Goal: Transaction & Acquisition: Download file/media

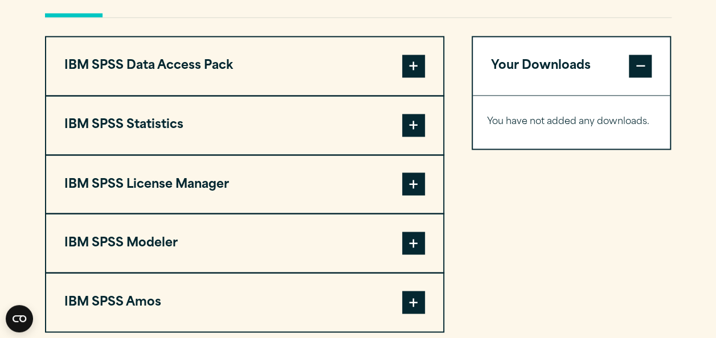
scroll to position [708, 0]
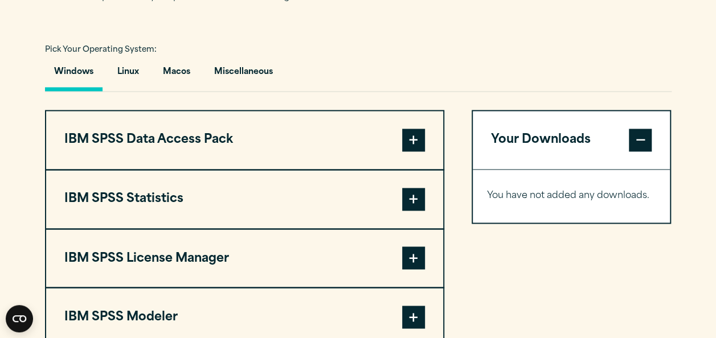
scroll to position [805, 0]
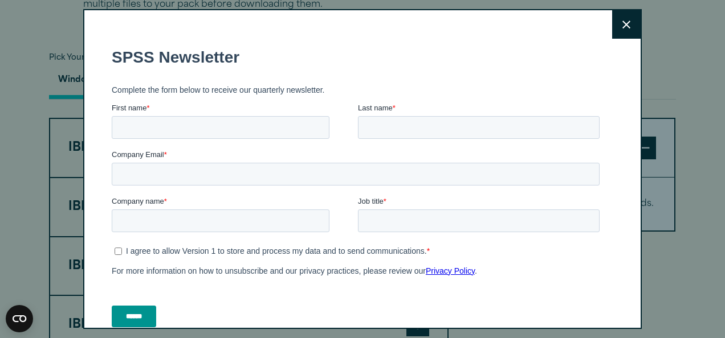
drag, startPoint x: 724, startPoint y: 51, endPoint x: 722, endPoint y: 174, distance: 123.1
click at [716, 174] on html "Search for: Submit Site Search Part of Open Site Search Open Site Menu Close" at bounding box center [362, 279] width 725 height 2169
click at [622, 27] on icon at bounding box center [626, 25] width 8 height 9
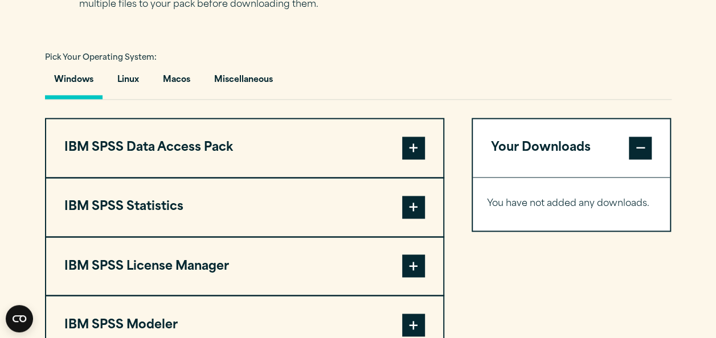
click at [420, 139] on span at bounding box center [413, 148] width 23 height 23
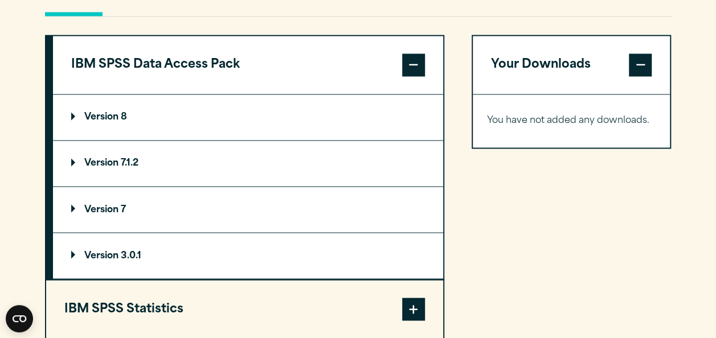
scroll to position [951, 0]
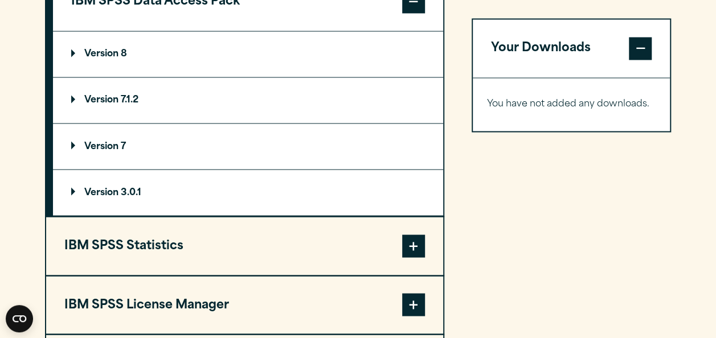
click at [410, 245] on span at bounding box center [413, 246] width 23 height 23
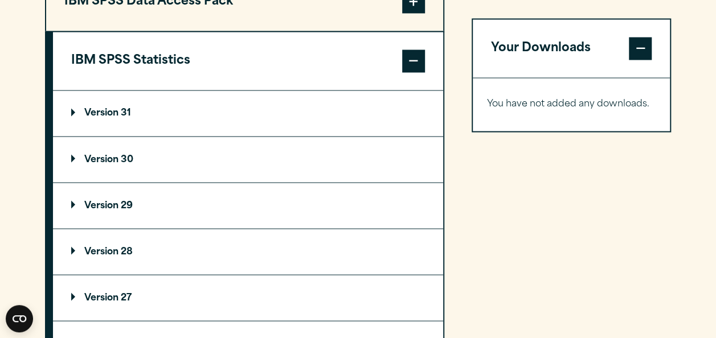
click at [255, 103] on summary "Version 31" at bounding box center [248, 114] width 390 height 46
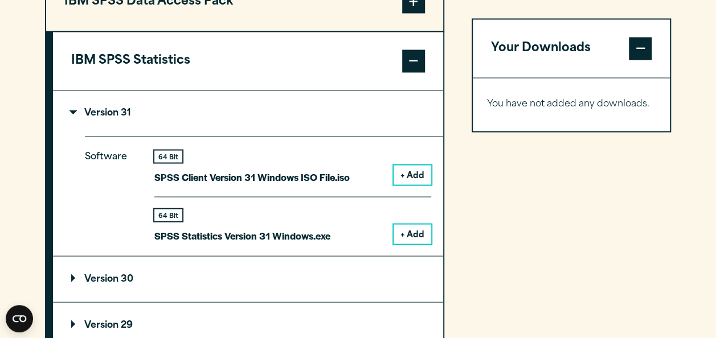
click at [409, 231] on button "+ Add" at bounding box center [413, 233] width 38 height 19
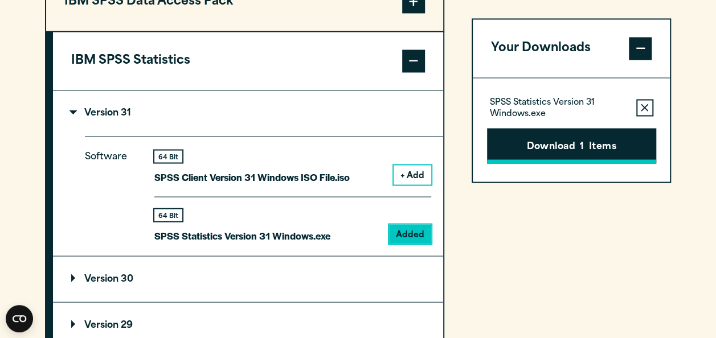
click at [607, 138] on button "Download 1 Items" at bounding box center [571, 145] width 169 height 35
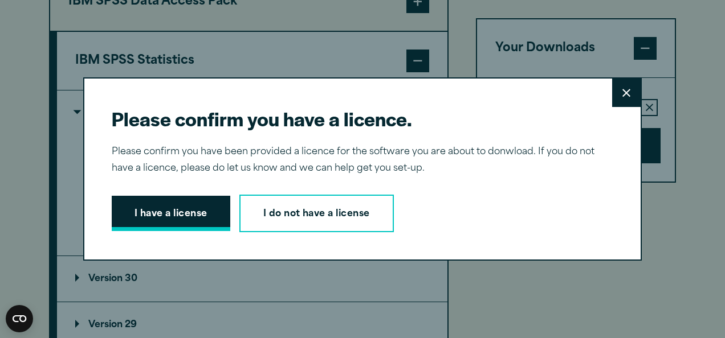
click at [190, 224] on button "I have a license" at bounding box center [171, 213] width 118 height 35
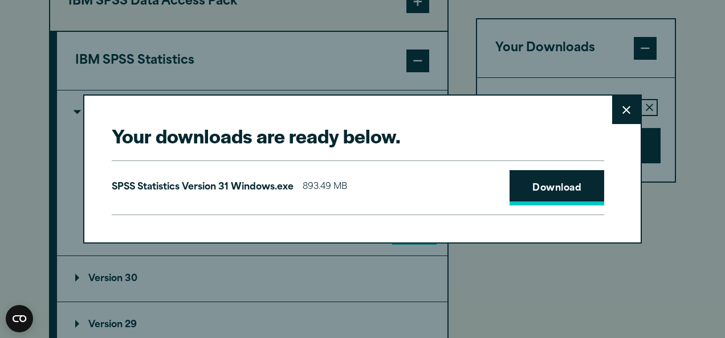
click at [562, 183] on link "Download" at bounding box center [556, 187] width 95 height 35
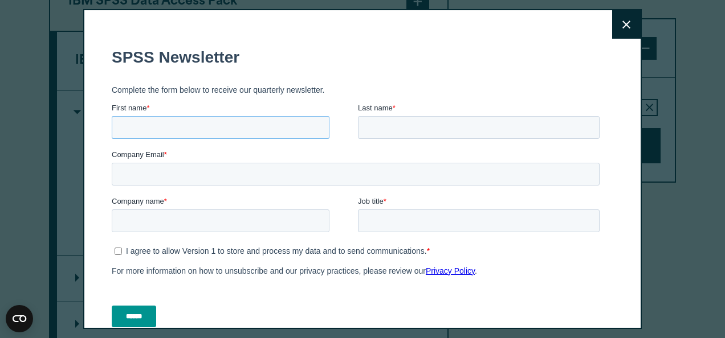
click at [289, 123] on input "First name *" at bounding box center [221, 127] width 218 height 23
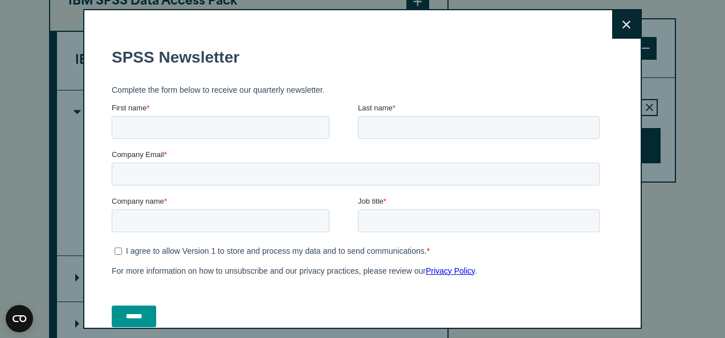
click at [618, 35] on button "Close" at bounding box center [626, 24] width 28 height 28
